Goal: Task Accomplishment & Management: Use online tool/utility

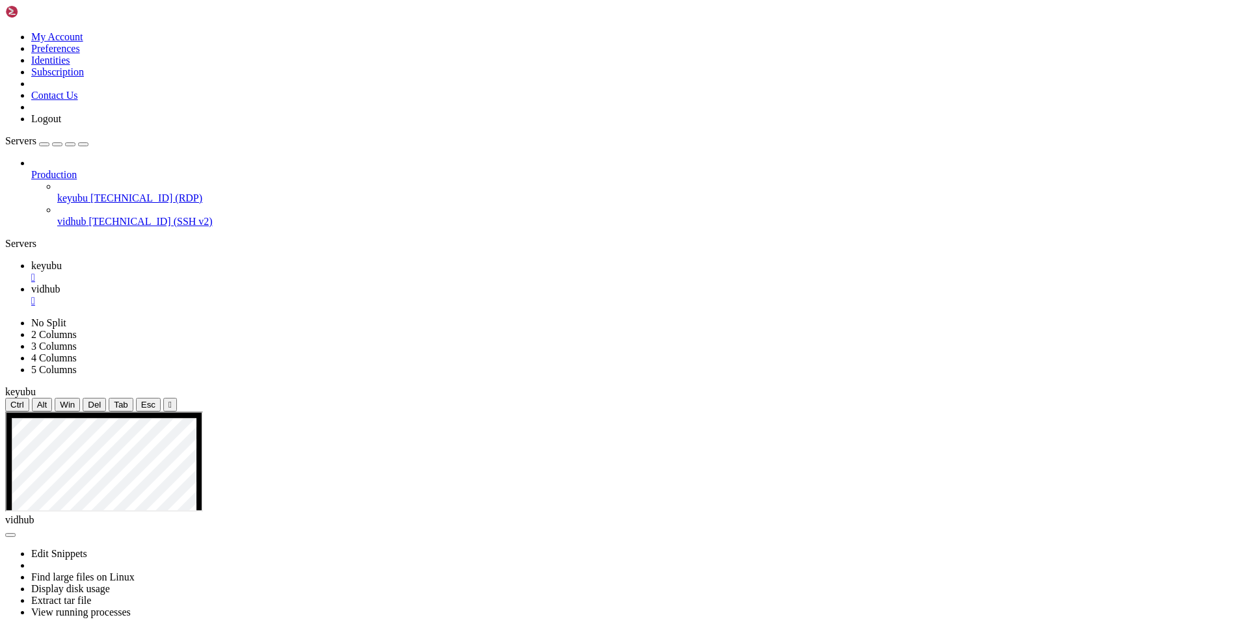
click at [60, 284] on span "vidhub" at bounding box center [45, 289] width 29 height 11
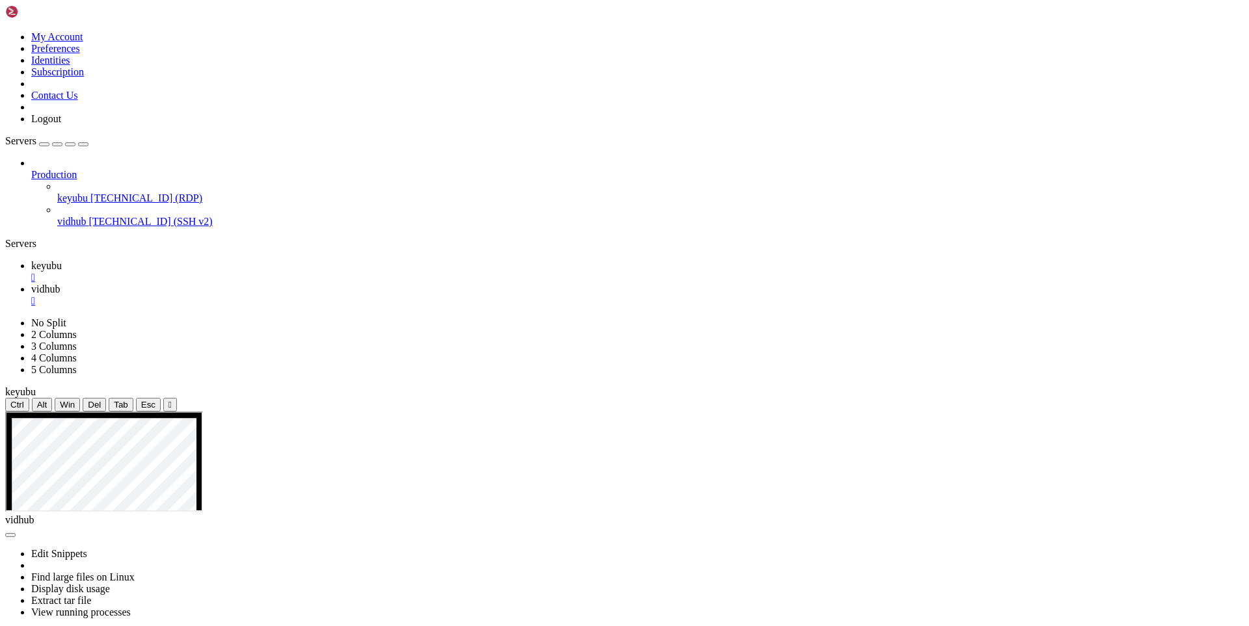
drag, startPoint x: 167, startPoint y: 1153, endPoint x: 10, endPoint y: 1104, distance: 163.7
drag, startPoint x: 215, startPoint y: 1147, endPoint x: 205, endPoint y: 1150, distance: 10.9
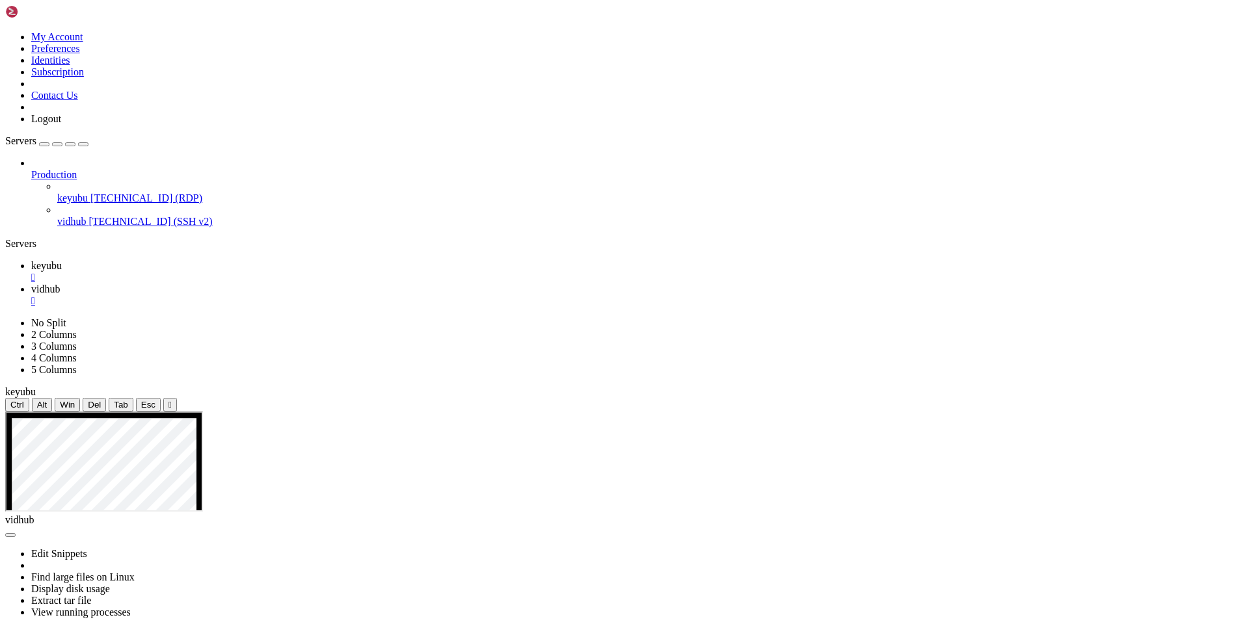
drag, startPoint x: 204, startPoint y: 1150, endPoint x: 212, endPoint y: 1171, distance: 22.2
drag, startPoint x: 371, startPoint y: 1162, endPoint x: 10, endPoint y: 1097, distance: 366.7
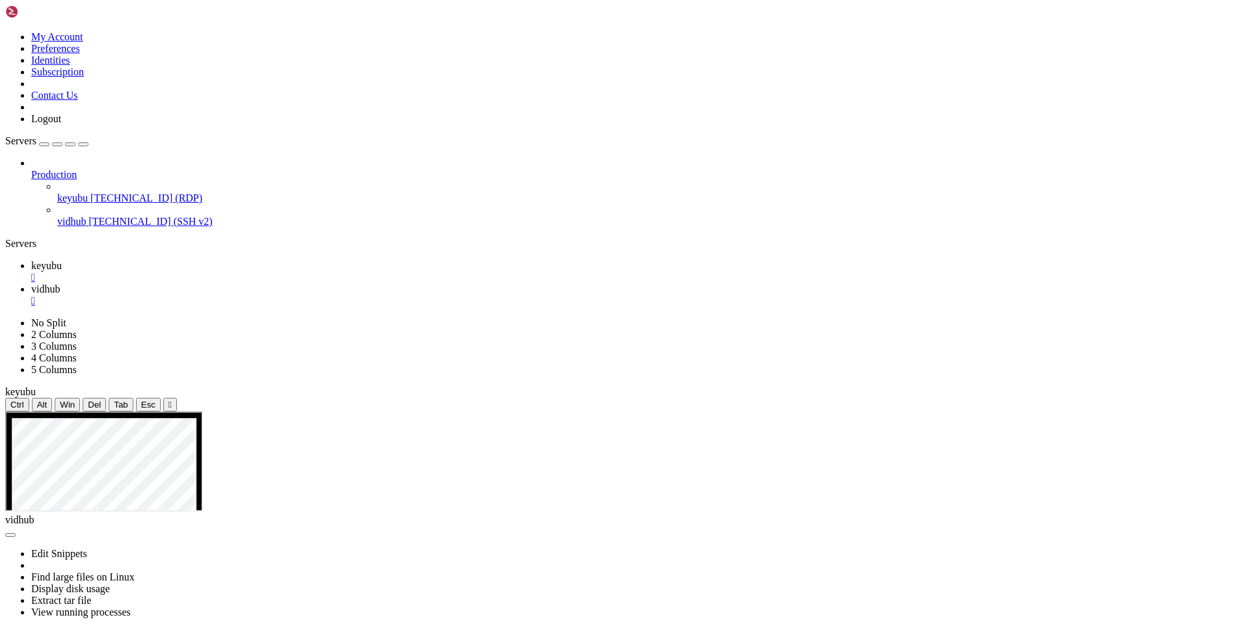
scroll to position [55, 0]
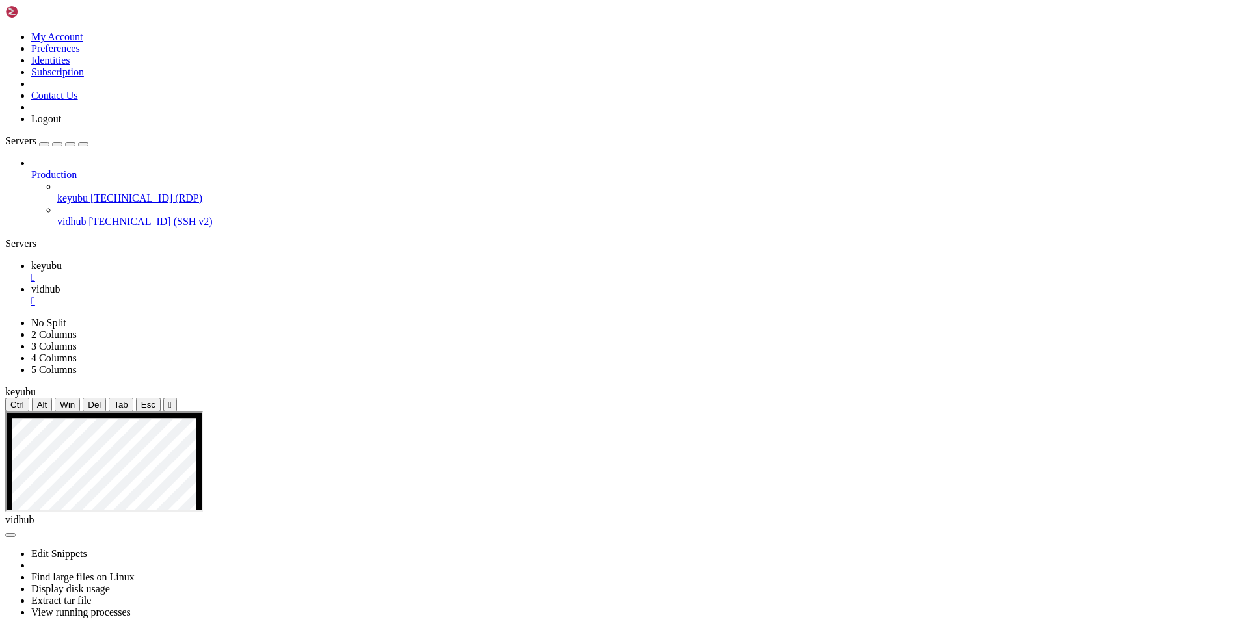
drag, startPoint x: 225, startPoint y: 1169, endPoint x: 250, endPoint y: 1170, distance: 25.4
drag, startPoint x: 291, startPoint y: 1181, endPoint x: 268, endPoint y: 1181, distance: 23.4
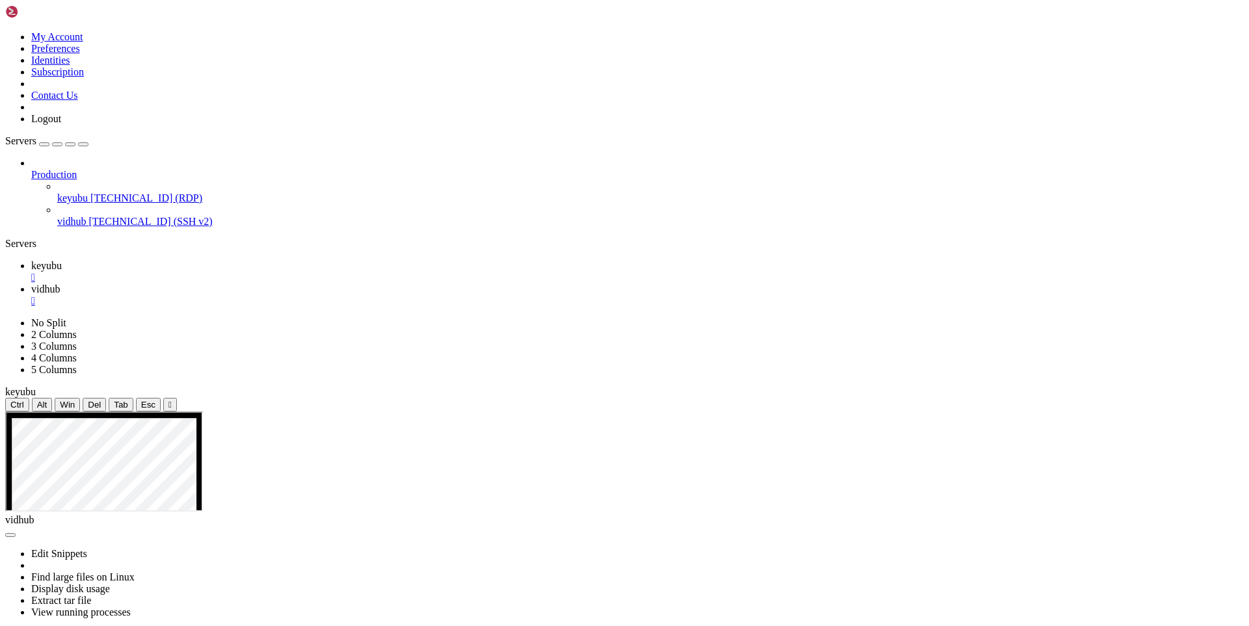
scroll to position [1073, 0]
drag, startPoint x: 171, startPoint y: 1171, endPoint x: 218, endPoint y: 1177, distance: 47.2
drag, startPoint x: 254, startPoint y: 1171, endPoint x: 183, endPoint y: 1151, distance: 73.3
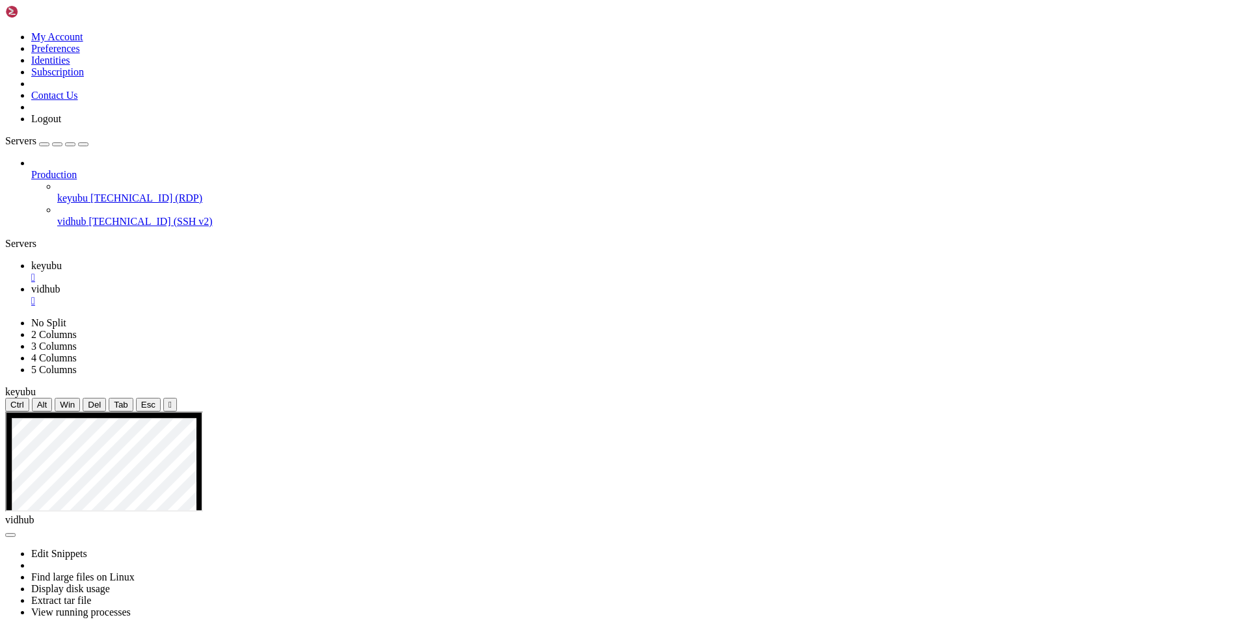
drag, startPoint x: 258, startPoint y: 1173, endPoint x: 10, endPoint y: 827, distance: 425.6
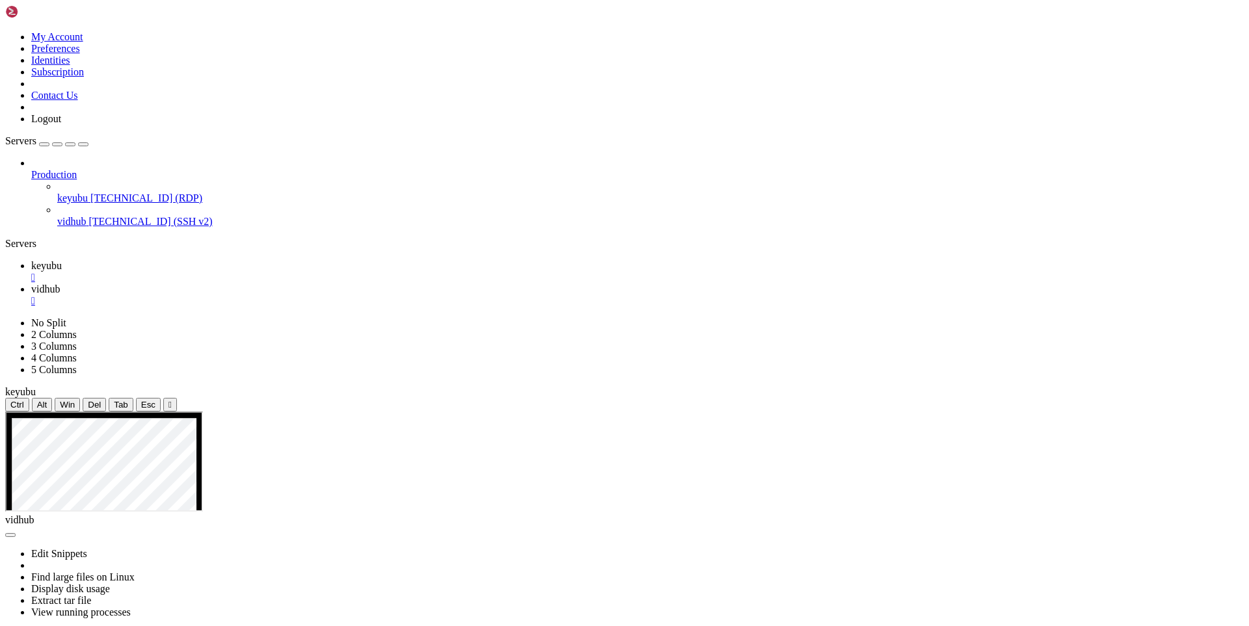
drag, startPoint x: 268, startPoint y: 1181, endPoint x: 228, endPoint y: 1169, distance: 41.4
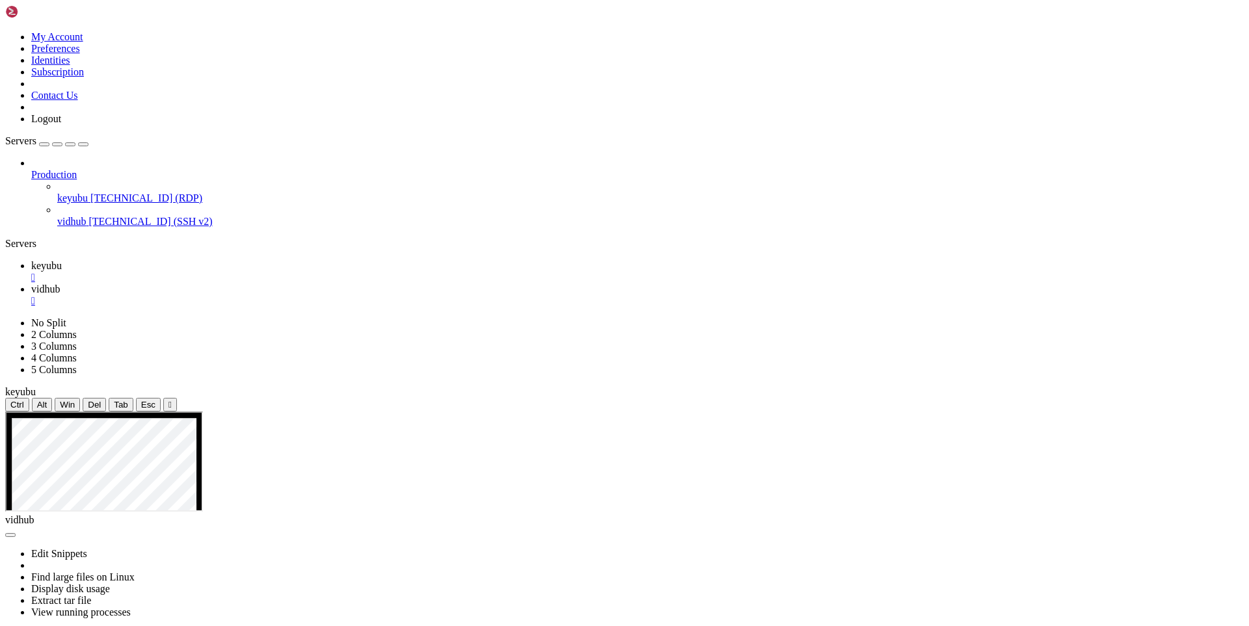
drag, startPoint x: 526, startPoint y: 1164, endPoint x: 73, endPoint y: 980, distance: 488.7
click at [62, 260] on span "keyubu" at bounding box center [46, 265] width 31 height 11
